Goal: Information Seeking & Learning: Check status

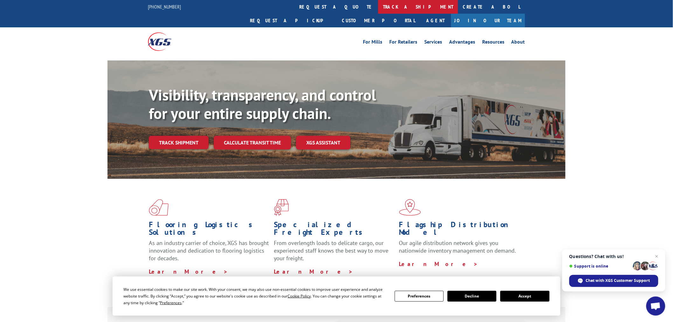
click at [378, 4] on link "track a shipment" at bounding box center [418, 7] width 80 height 14
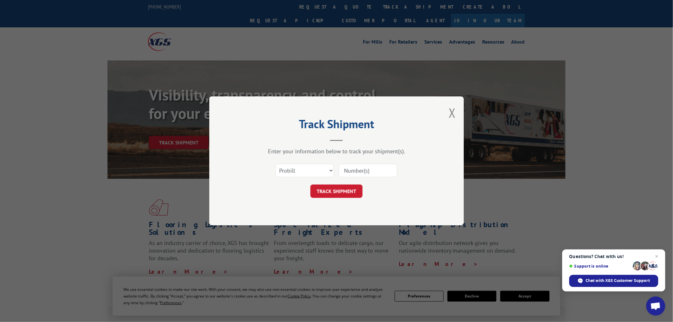
paste input "17523476"
type input "17523476"
drag, startPoint x: 318, startPoint y: 169, endPoint x: 313, endPoint y: 175, distance: 7.5
click at [313, 175] on select "Select category... Probill BOL PO" at bounding box center [305, 170] width 59 height 13
click at [276, 164] on select "Select category... Probill BOL PO" at bounding box center [305, 170] width 59 height 13
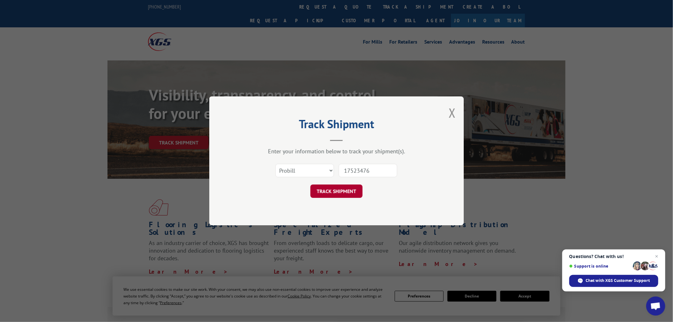
click at [341, 187] on button "TRACK SHIPMENT" at bounding box center [337, 191] width 52 height 13
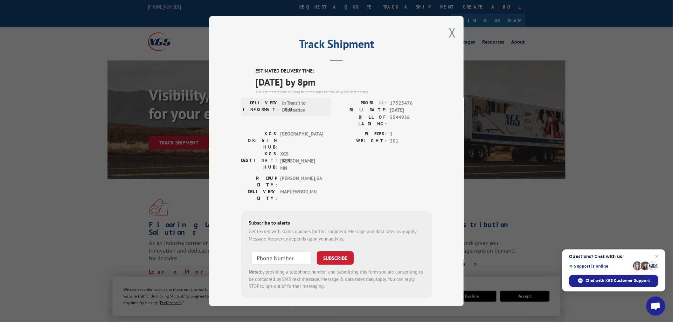
click at [436, 36] on div "Track Shipment ESTIMATED DELIVERY TIME: [DATE] by 8pm The estimated time is usi…" at bounding box center [336, 161] width 255 height 290
drag, startPoint x: 453, startPoint y: 27, endPoint x: 415, endPoint y: 40, distance: 40.1
click at [448, 32] on div "Track Shipment ESTIMATED DELIVERY TIME: [DATE] by 8pm The estimated time is usi…" at bounding box center [336, 161] width 255 height 290
drag, startPoint x: 311, startPoint y: 9, endPoint x: 353, endPoint y: 12, distance: 42.1
click at [314, 9] on div "Track Shipment ESTIMATED DELIVERY TIME: [DATE] by 8pm The estimated time is usi…" at bounding box center [336, 161] width 673 height 322
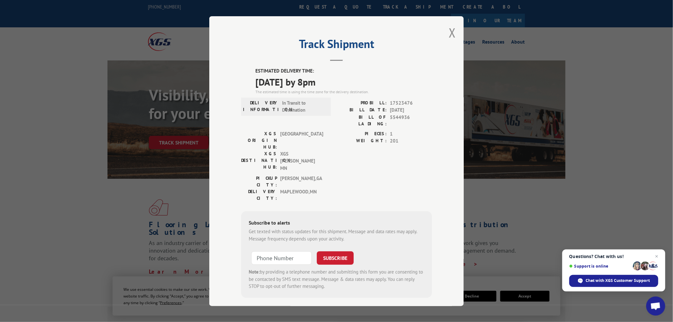
click at [454, 34] on button "Close modal" at bounding box center [452, 32] width 7 height 17
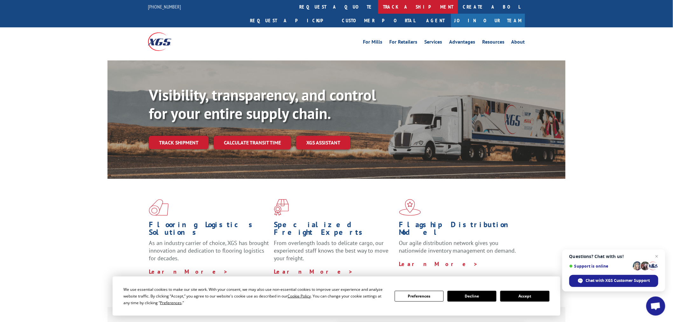
click at [378, 6] on link "track a shipment" at bounding box center [418, 7] width 80 height 14
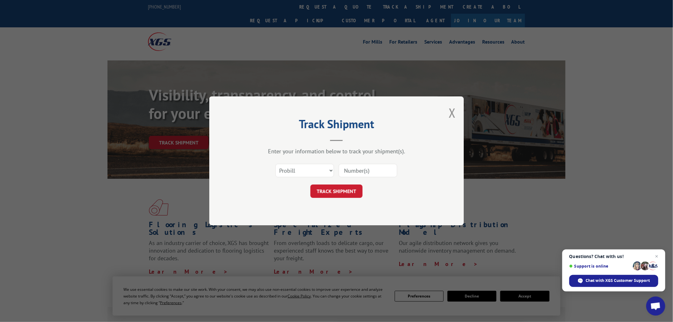
click at [350, 176] on input at bounding box center [368, 170] width 59 height 13
paste input "17478432"
type input "17478432"
click at [348, 194] on button "TRACK SHIPMENT" at bounding box center [337, 191] width 52 height 13
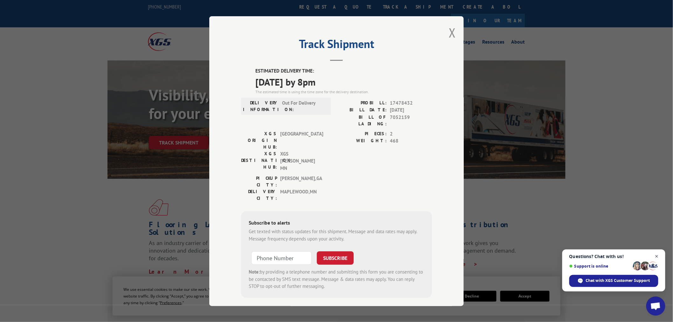
click at [657, 257] on span "Close chat" at bounding box center [657, 257] width 8 height 8
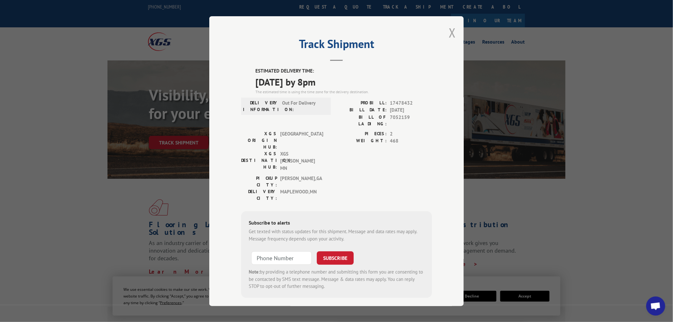
drag, startPoint x: 453, startPoint y: 39, endPoint x: 315, endPoint y: 5, distance: 142.1
click at [450, 39] on button "Close modal" at bounding box center [452, 32] width 7 height 17
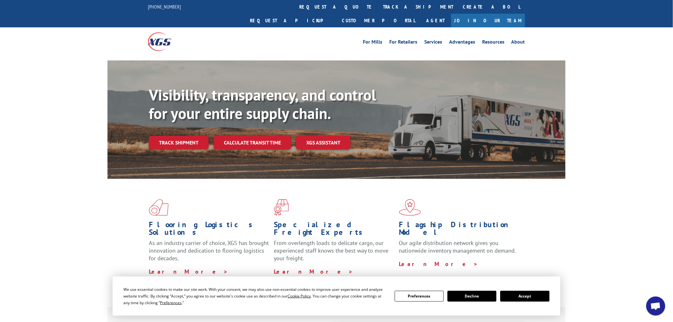
click at [378, 5] on link "track a shipment" at bounding box center [418, 7] width 80 height 14
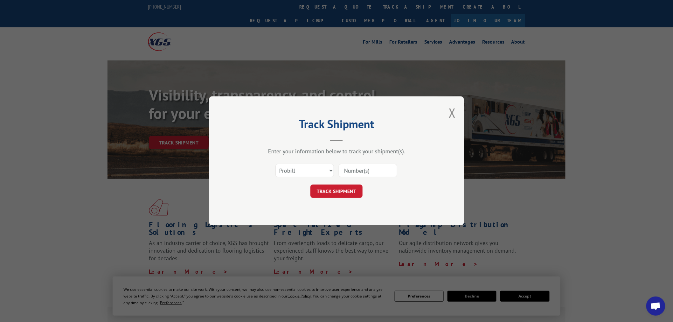
click at [383, 164] on input at bounding box center [368, 170] width 59 height 13
click at [366, 174] on input at bounding box center [368, 170] width 59 height 13
paste input "17478922"
type input "17478922"
click at [353, 192] on button "TRACK SHIPMENT" at bounding box center [337, 191] width 52 height 13
